Goal: Find specific page/section: Find specific page/section

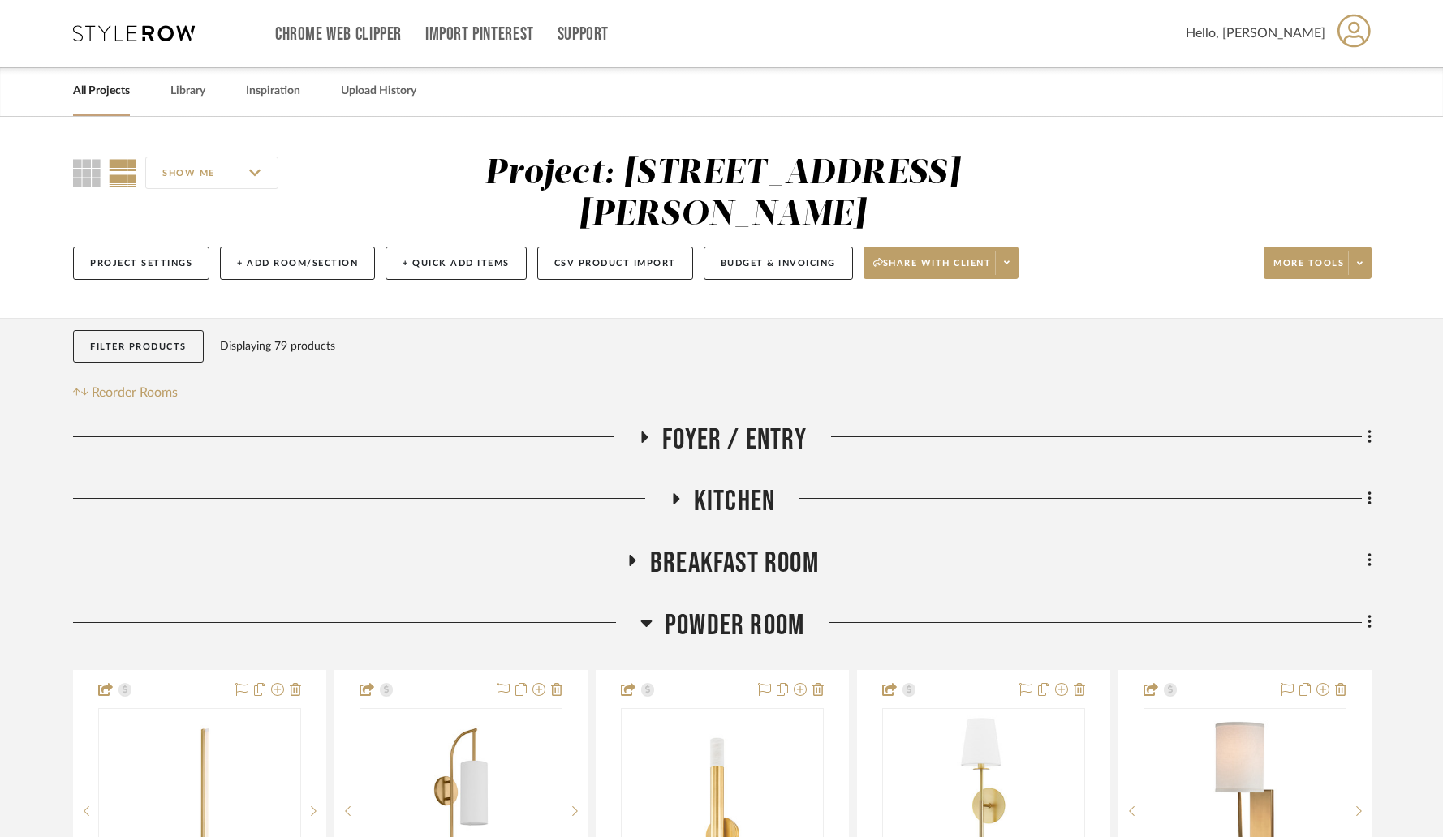
click at [651, 613] on icon at bounding box center [646, 622] width 12 height 19
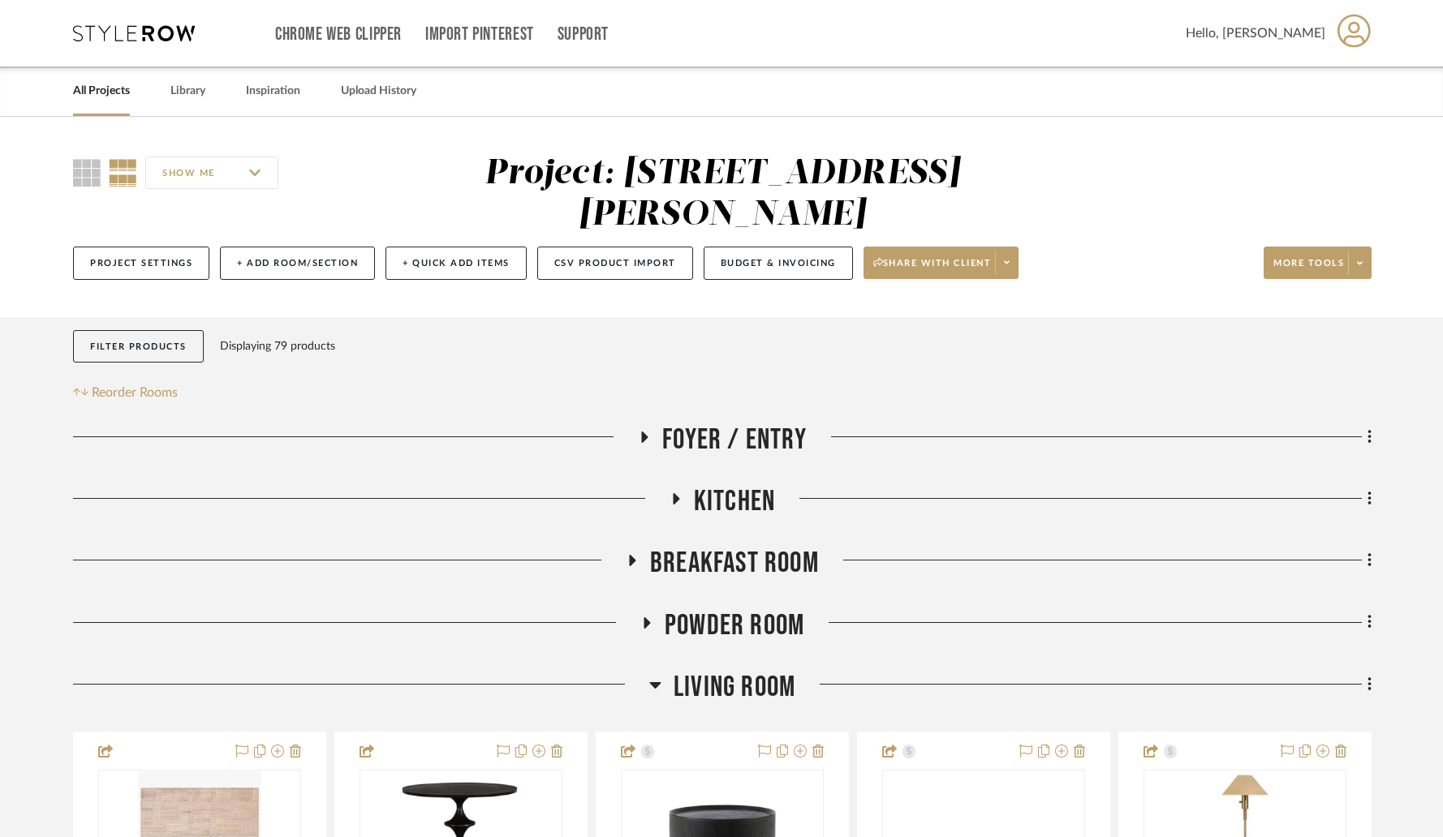
click at [658, 675] on icon at bounding box center [655, 684] width 12 height 19
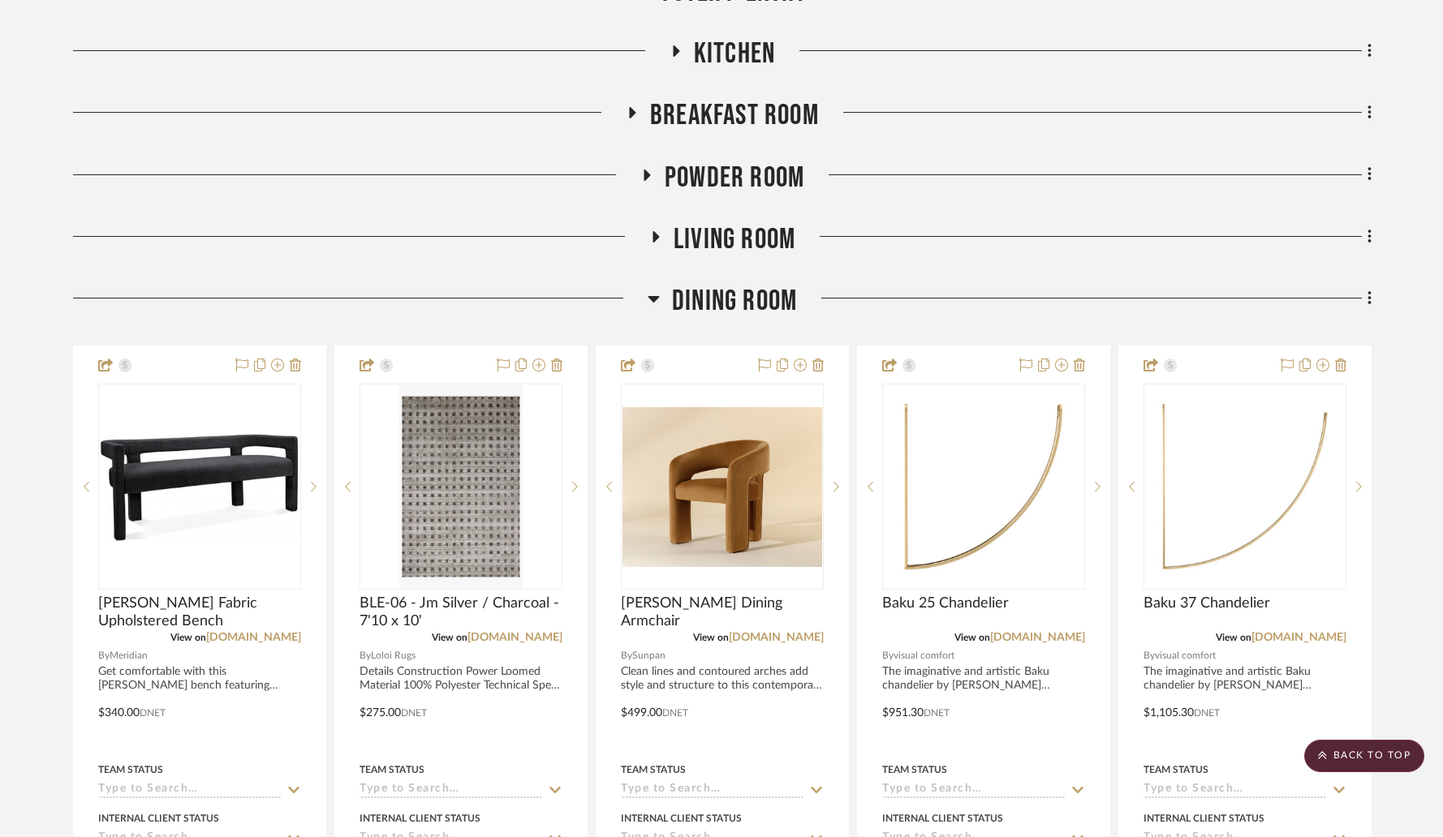
scroll to position [450, 0]
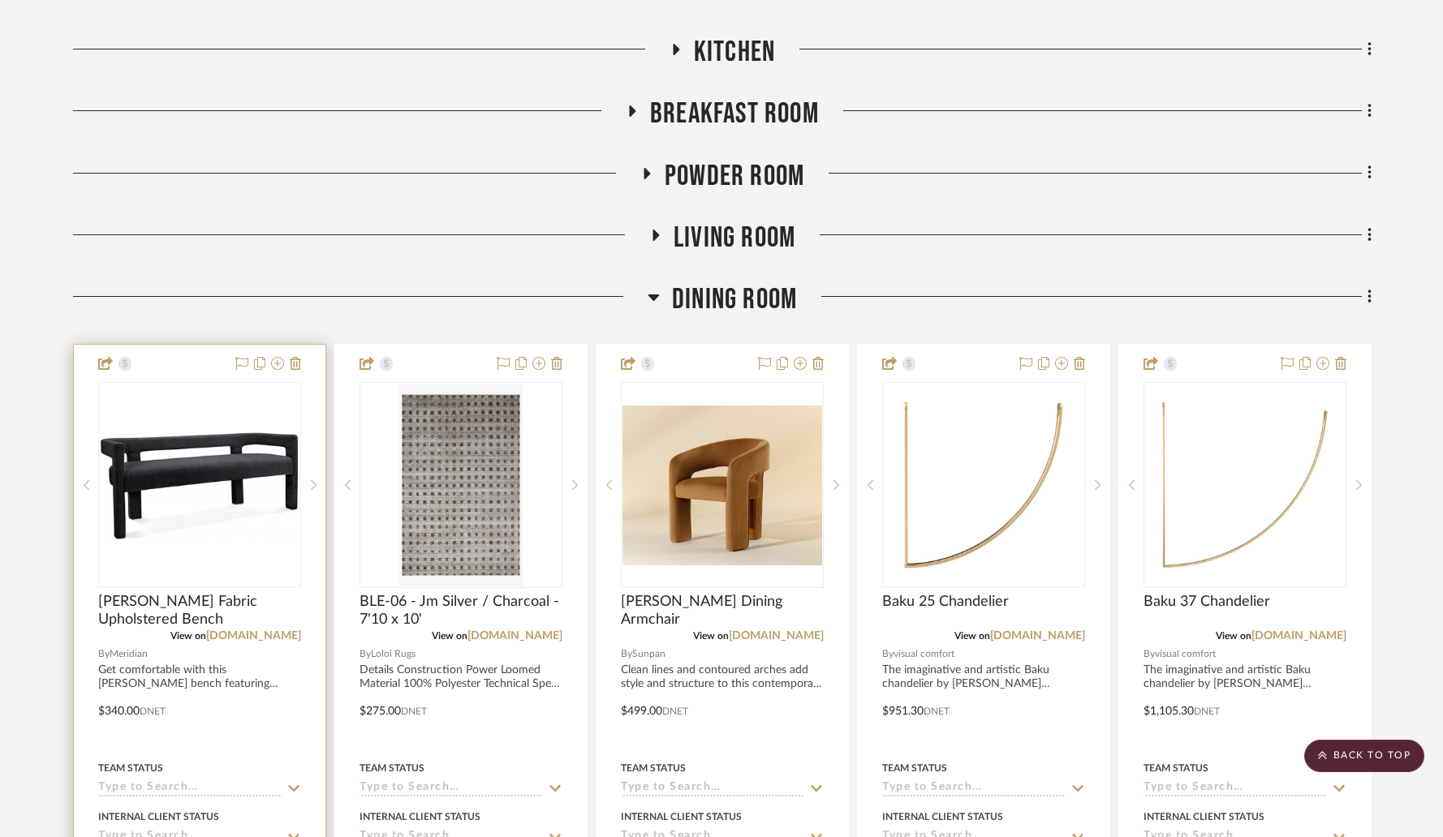
click at [237, 525] on div "0" at bounding box center [199, 485] width 201 height 204
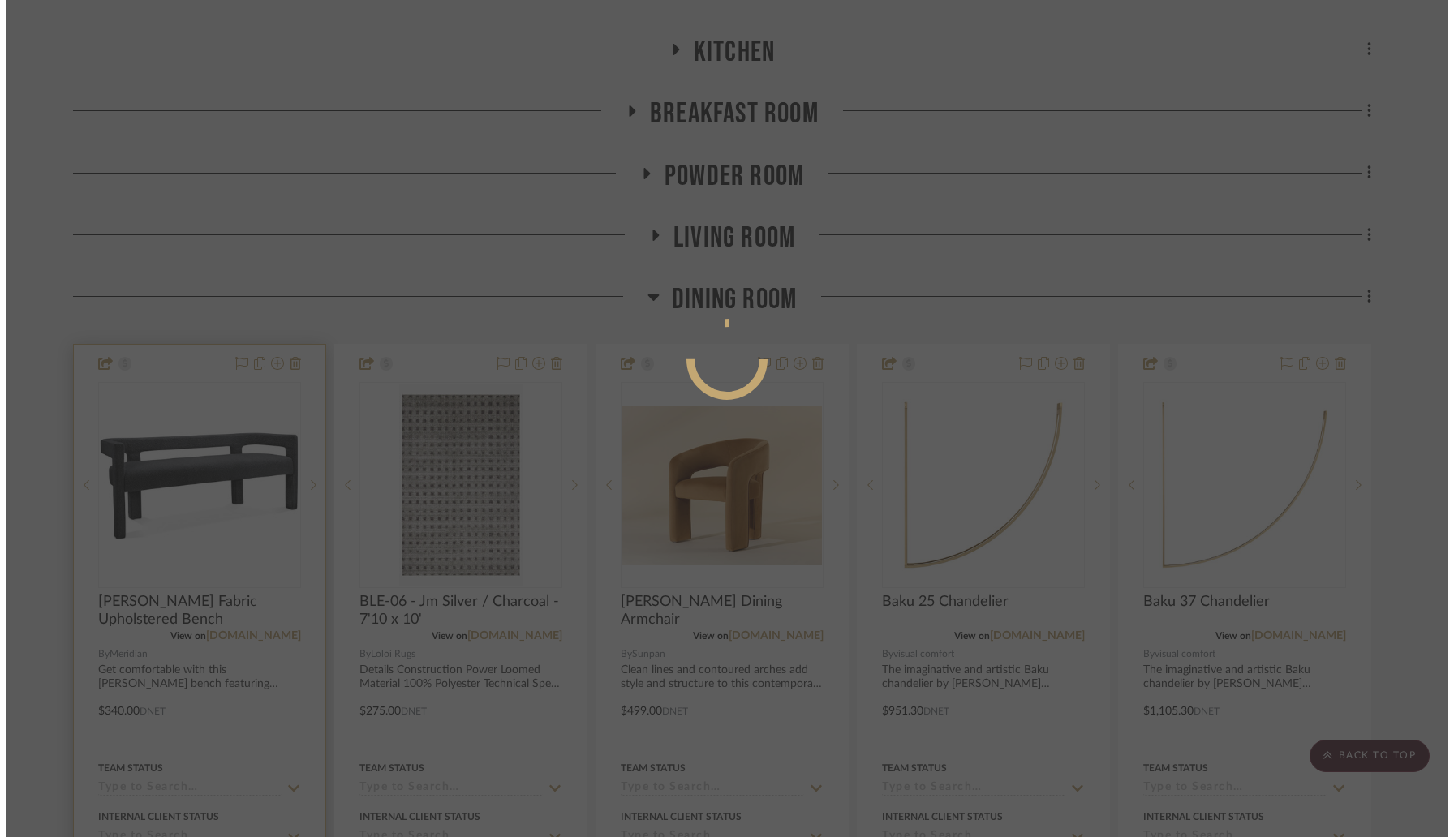
scroll to position [0, 0]
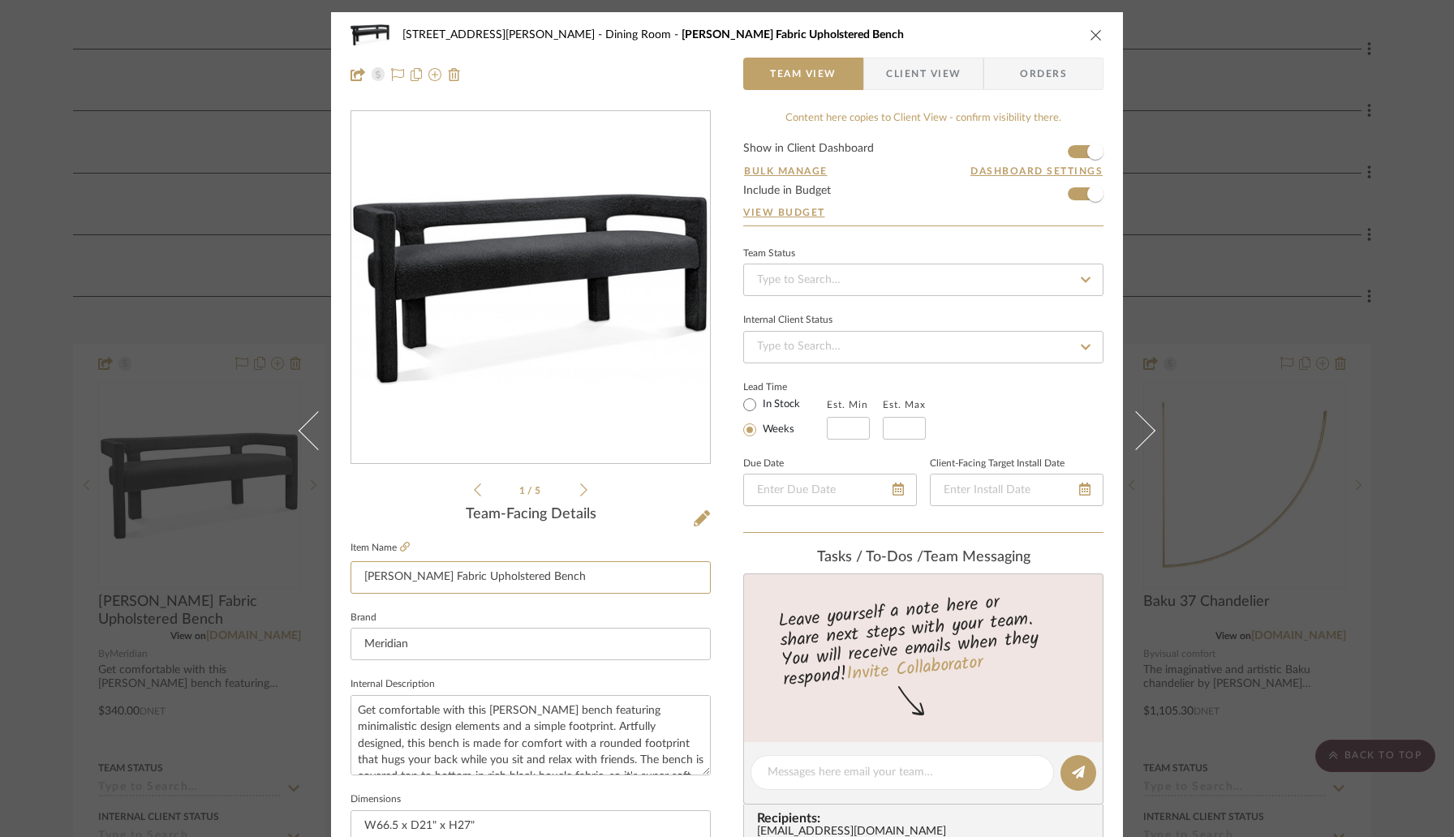
drag, startPoint x: 575, startPoint y: 579, endPoint x: 251, endPoint y: 573, distance: 323.8
click at [251, 573] on div "[STREET_ADDRESS][PERSON_NAME] Dining Room Athena Boucle Fabric Upholstered Benc…" at bounding box center [727, 418] width 1454 height 837
click at [40, 275] on div "[STREET_ADDRESS][PERSON_NAME] Dining Room Athena Boucle Fabric Upholstered Benc…" at bounding box center [727, 418] width 1454 height 837
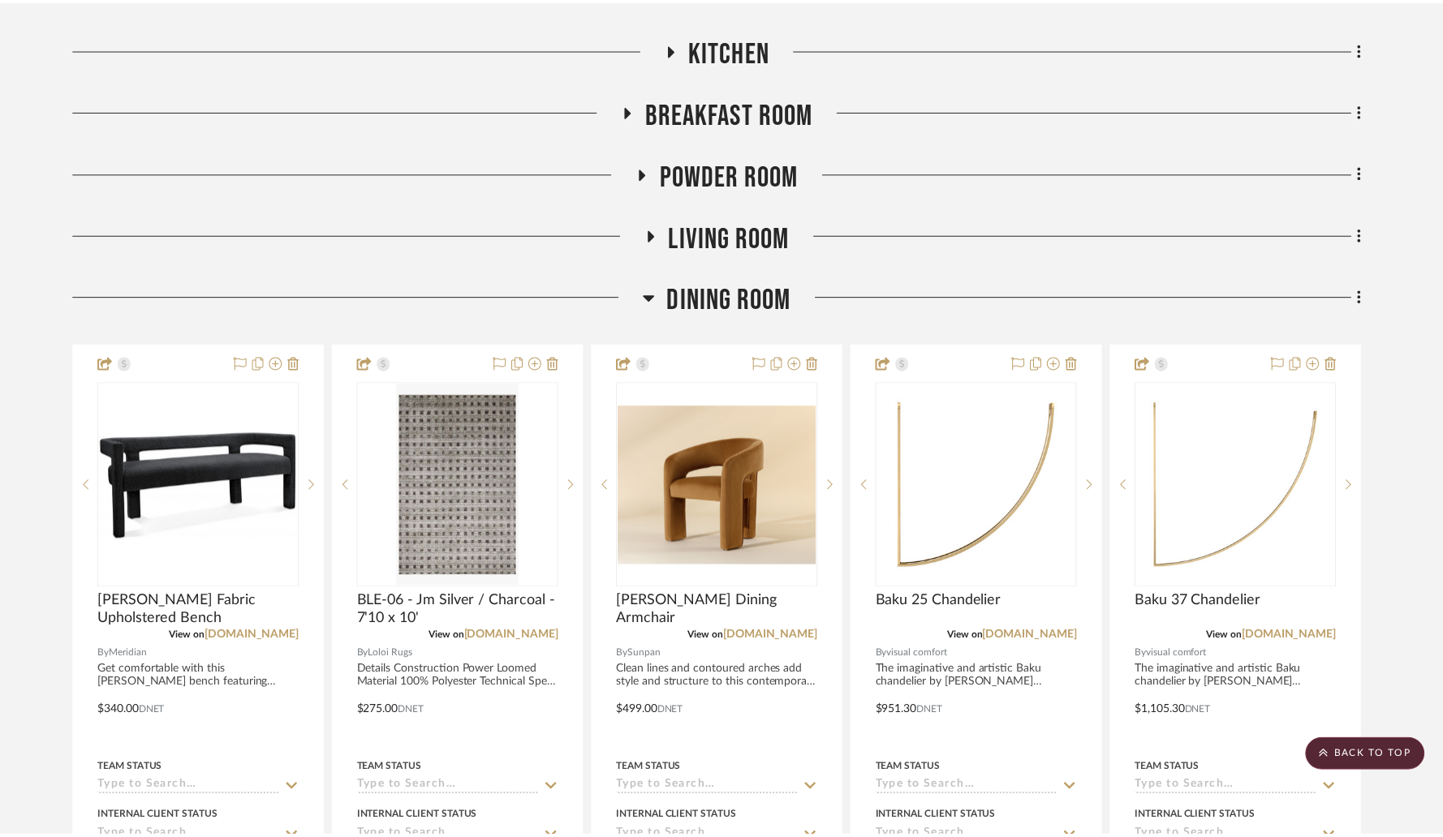
scroll to position [450, 0]
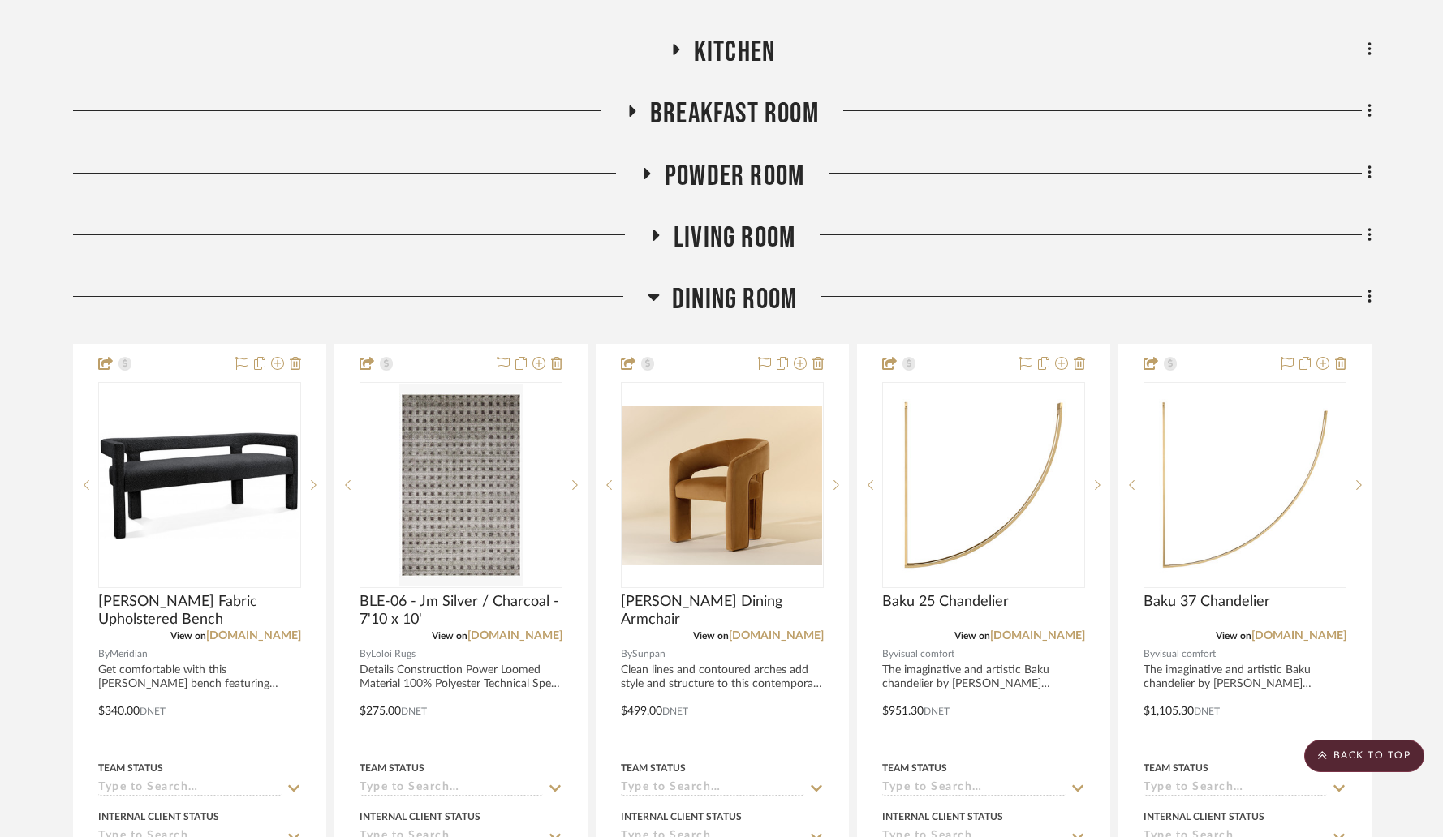
click at [658, 287] on icon at bounding box center [654, 296] width 12 height 19
